Goal: Information Seeking & Learning: Learn about a topic

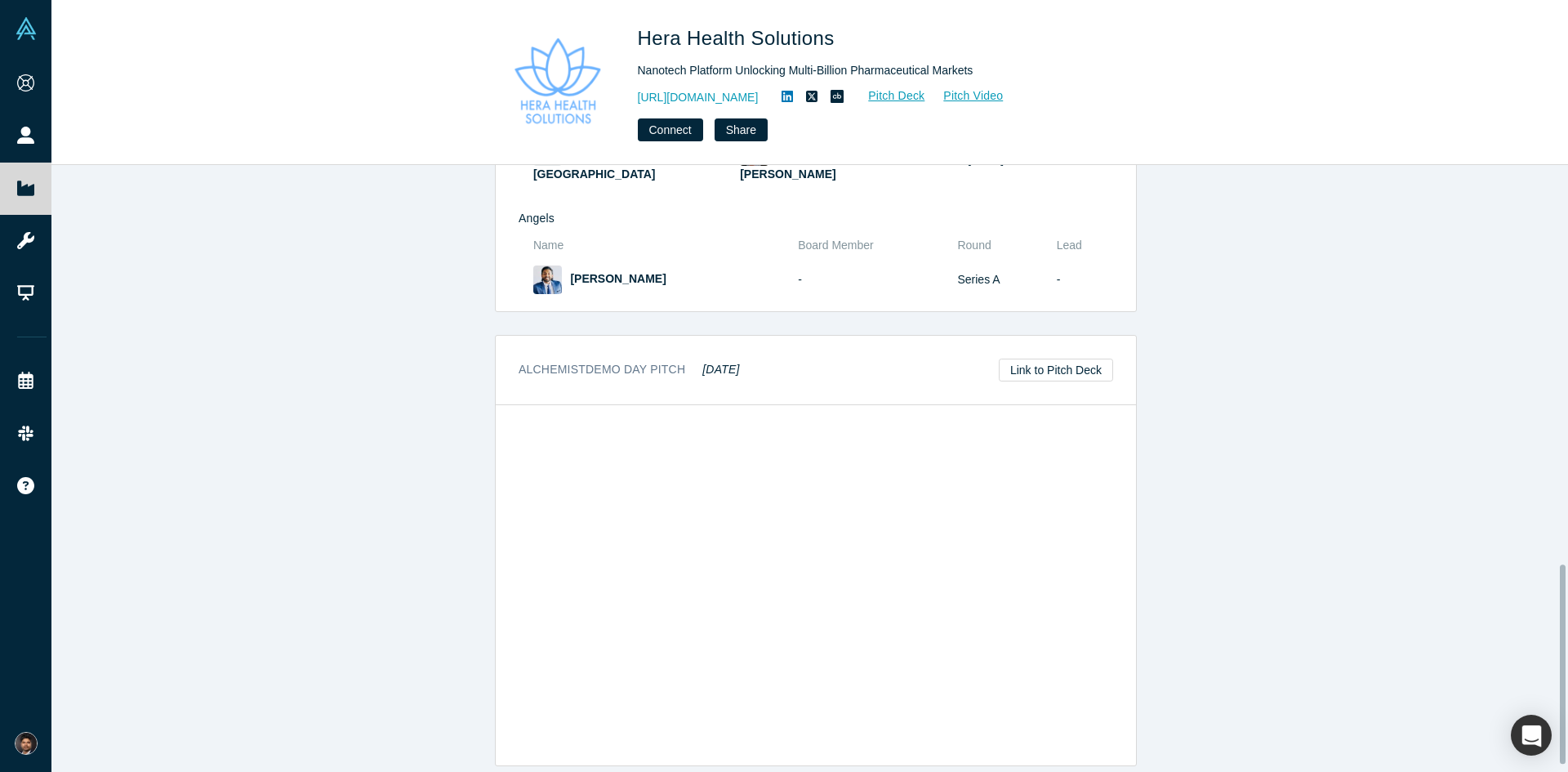
scroll to position [1234, 0]
click at [1266, 647] on div "overview Description Hera Health Solutions is a nanotechnology-enabled drug del…" at bounding box center [815, 474] width 1528 height 619
